Goal: Check status: Check status

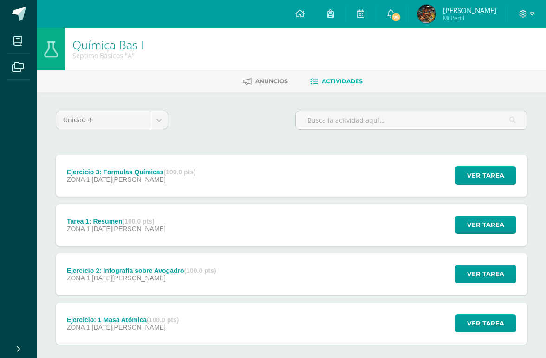
click at [18, 13] on span at bounding box center [19, 14] width 14 height 14
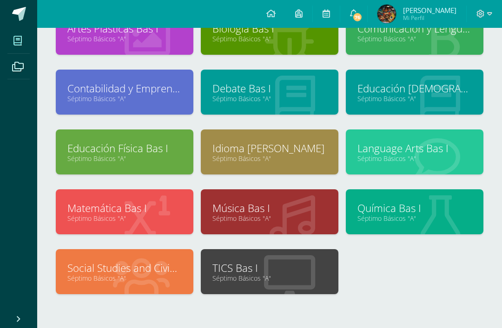
scroll to position [96, 0]
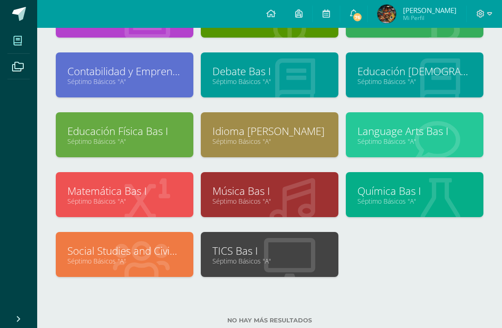
click at [303, 266] on link "Séptimo Básicos "A"" at bounding box center [269, 261] width 114 height 9
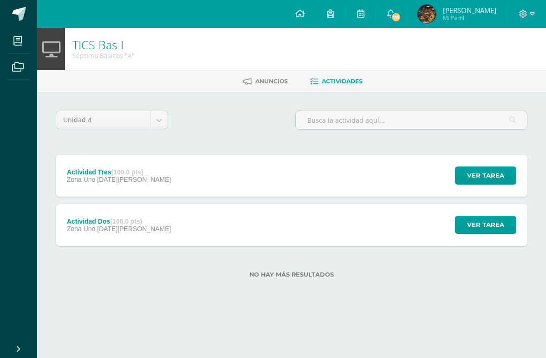
click at [77, 174] on div "Actividad Tres (100.0 pts)" at bounding box center [119, 171] width 104 height 7
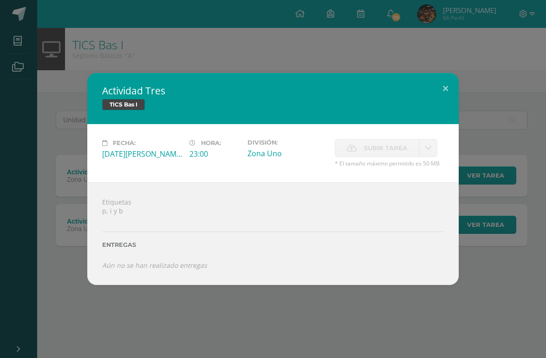
click at [435, 147] on link at bounding box center [428, 148] width 18 height 18
click at [457, 87] on button at bounding box center [445, 89] width 26 height 32
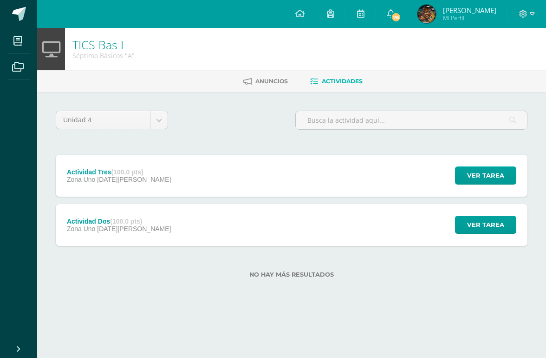
click at [89, 220] on div "Actividad Dos (100.0 pts)" at bounding box center [119, 220] width 104 height 7
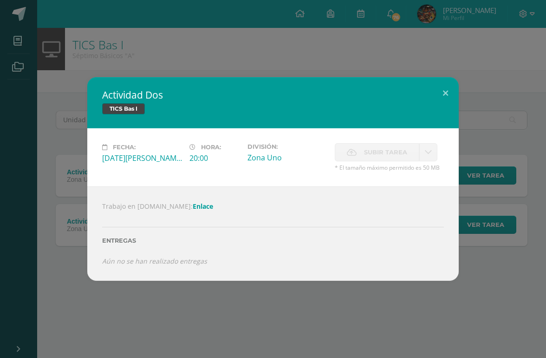
click at [443, 99] on button at bounding box center [445, 93] width 26 height 32
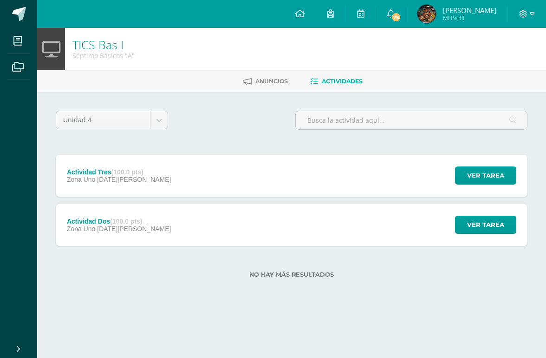
scroll to position [0, 3]
